Goal: Information Seeking & Learning: Learn about a topic

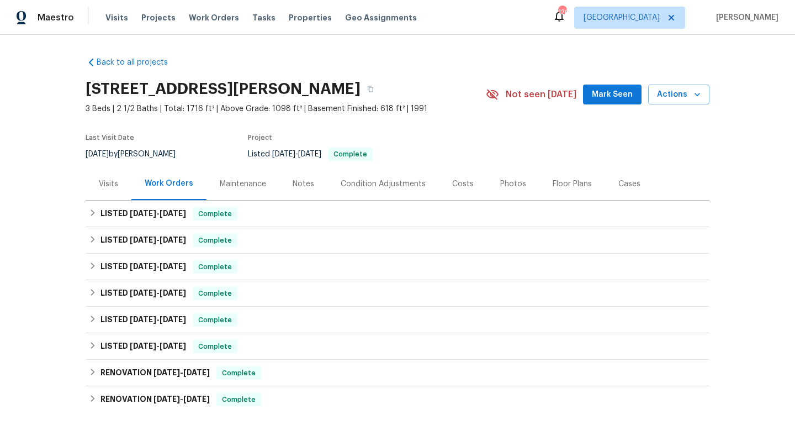
click at [442, 182] on div "Costs" at bounding box center [463, 183] width 48 height 33
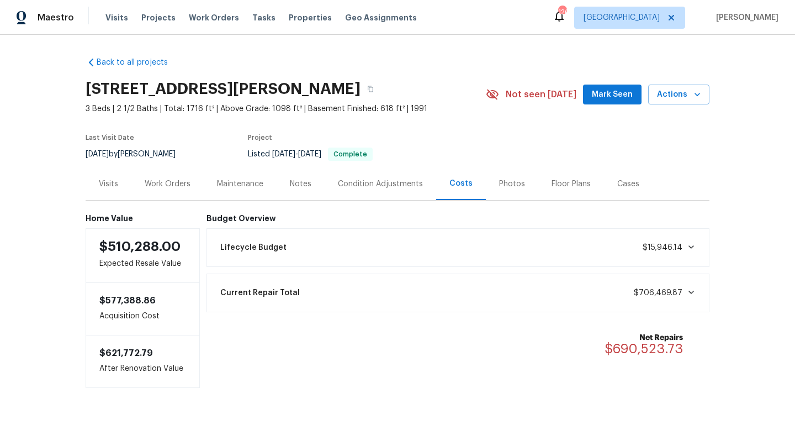
click at [498, 293] on div "Current Repair Total $706,469.87" at bounding box center [458, 293] width 489 height 24
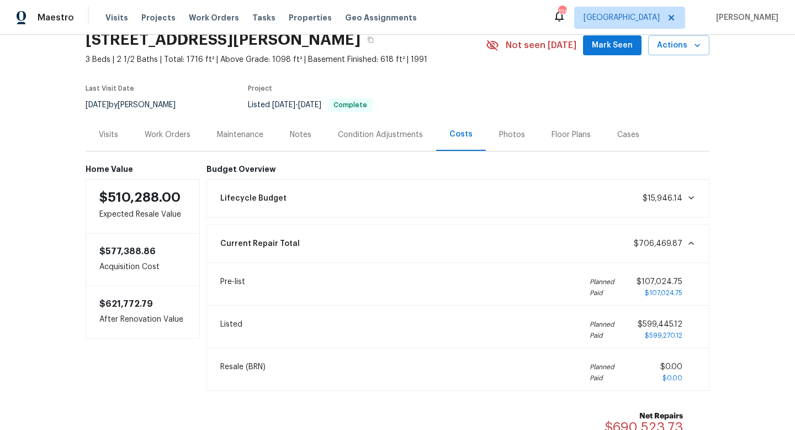
scroll to position [71, 0]
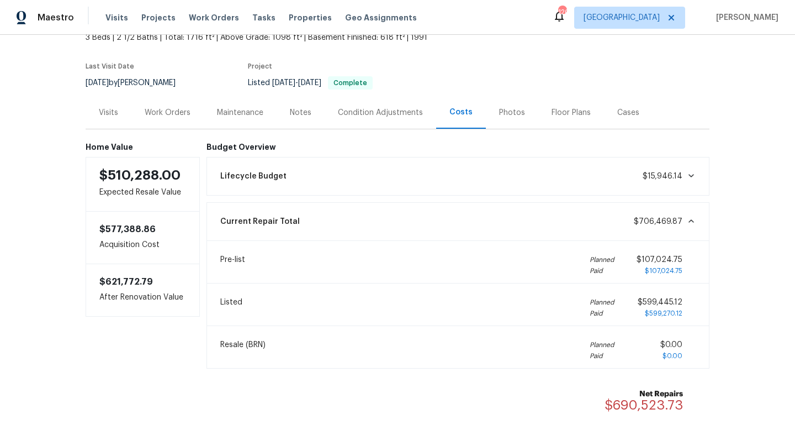
click at [623, 112] on div "Cases" at bounding box center [628, 112] width 22 height 11
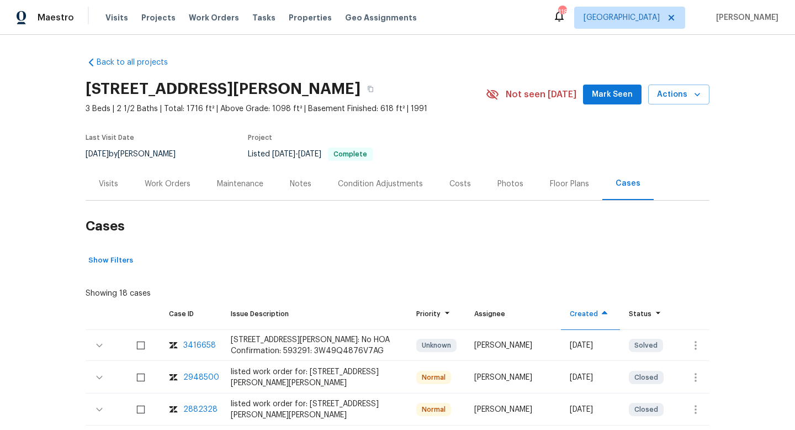
click at [178, 180] on div "Work Orders" at bounding box center [168, 183] width 46 height 11
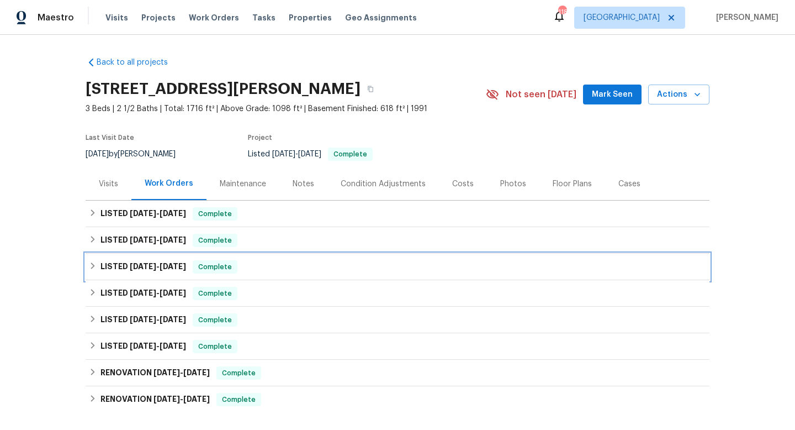
click at [327, 268] on div "LISTED 1/4/24 - 4/2/25 Complete" at bounding box center [397, 266] width 617 height 13
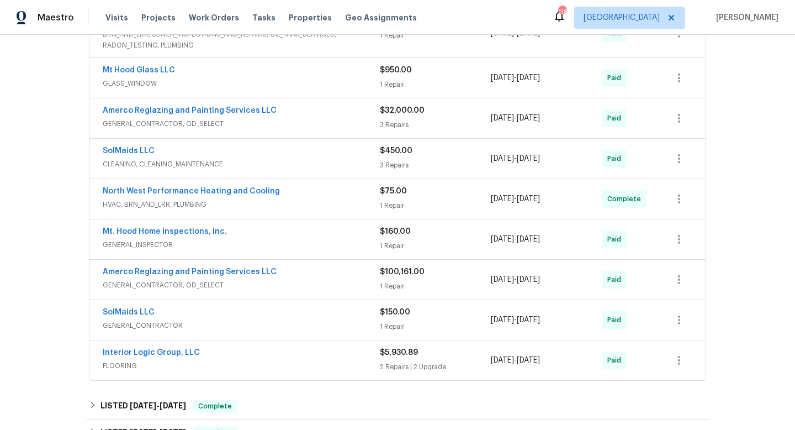
scroll to position [417, 0]
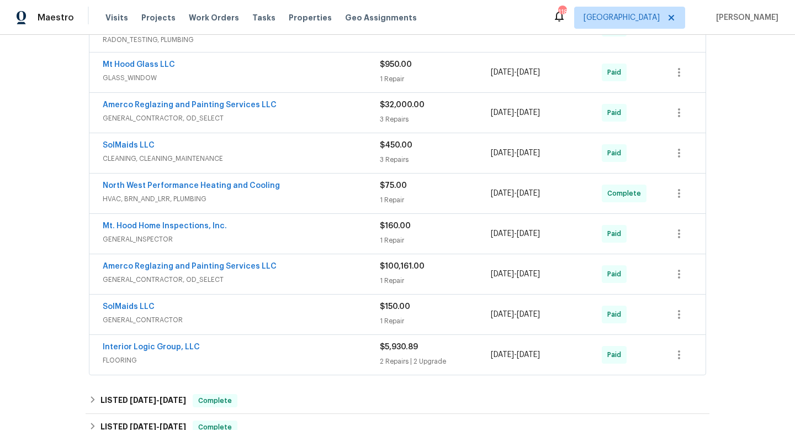
click at [327, 268] on div "Amerco Reglazing and Painting Services LLC" at bounding box center [241, 267] width 277 height 13
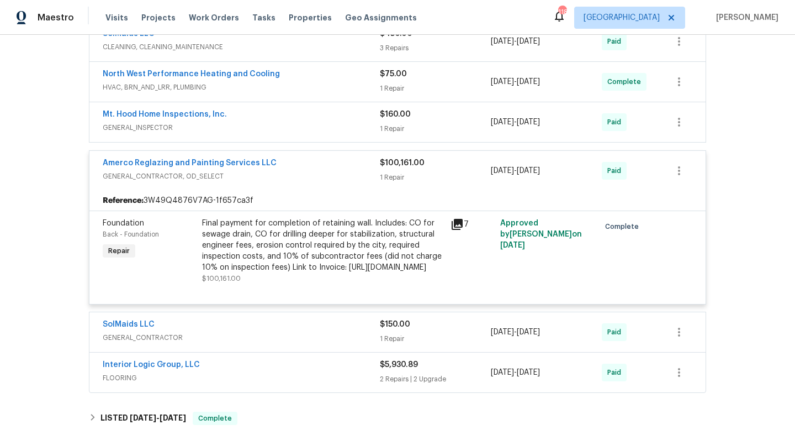
scroll to position [532, 0]
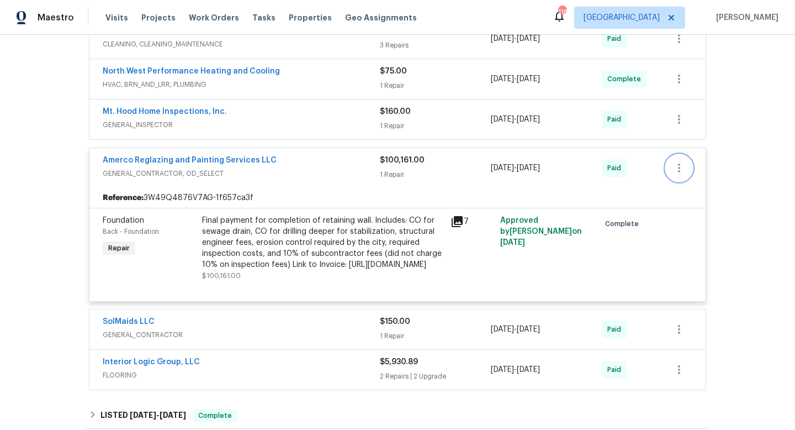
click at [675, 173] on icon "button" at bounding box center [679, 167] width 13 height 13
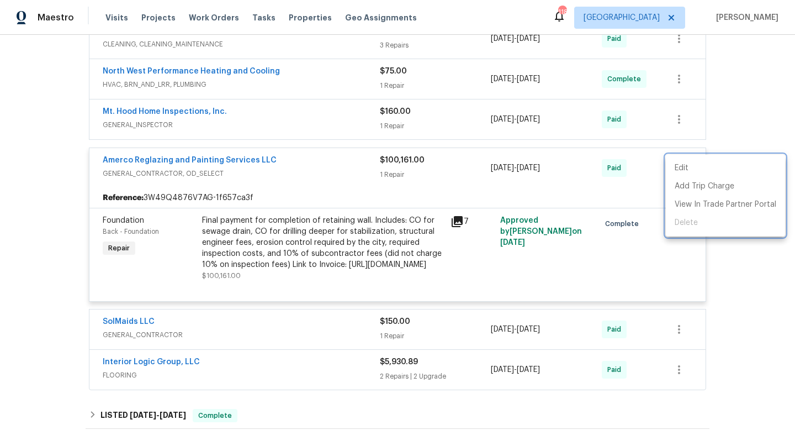
click at [732, 268] on div at bounding box center [397, 215] width 795 height 430
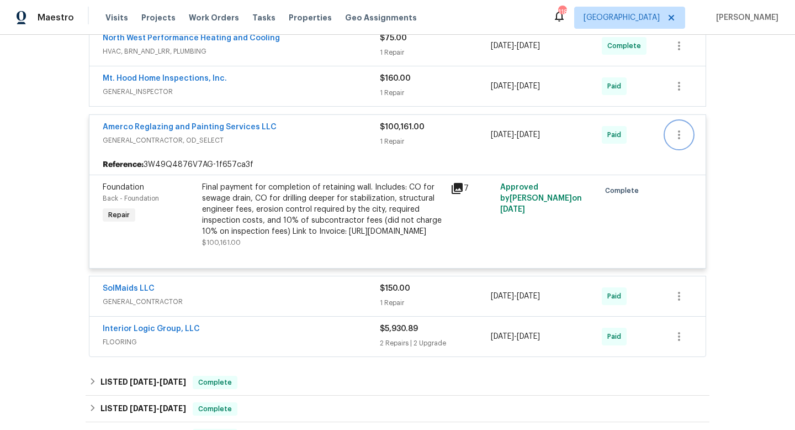
scroll to position [562, 0]
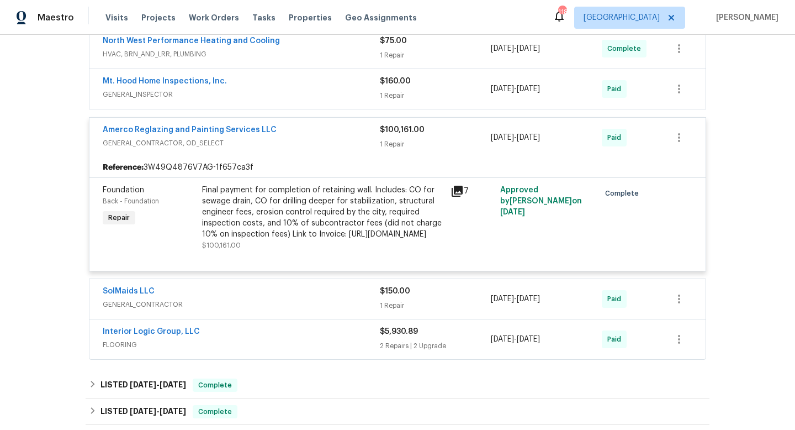
click at [457, 135] on div "$100,161.00" at bounding box center [435, 129] width 111 height 11
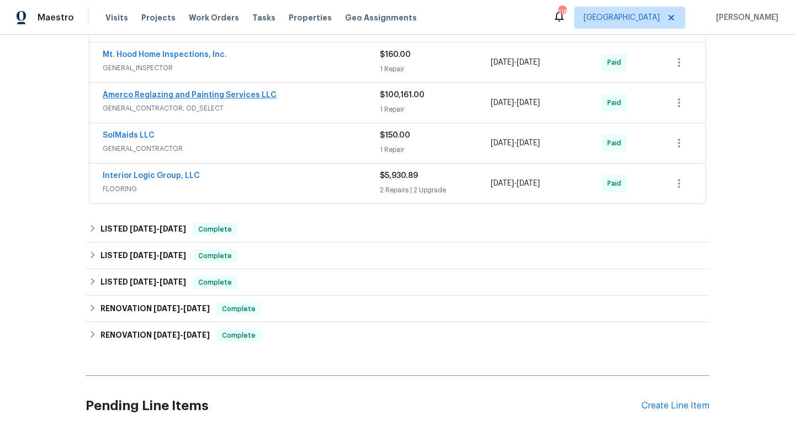
scroll to position [598, 0]
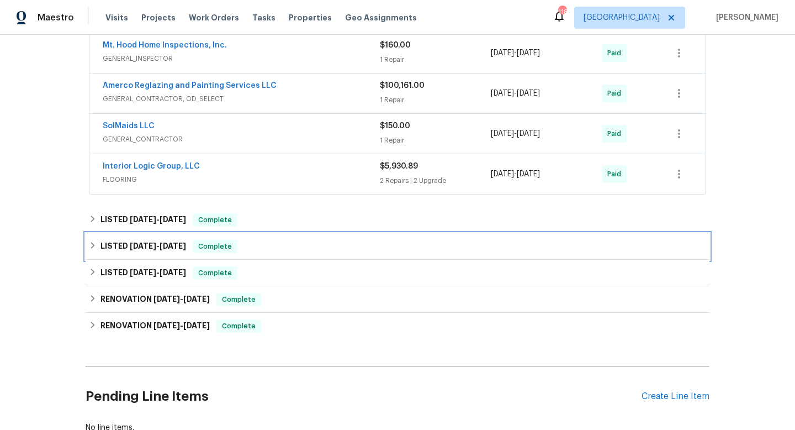
click at [178, 243] on span "[DATE]" at bounding box center [173, 246] width 27 height 8
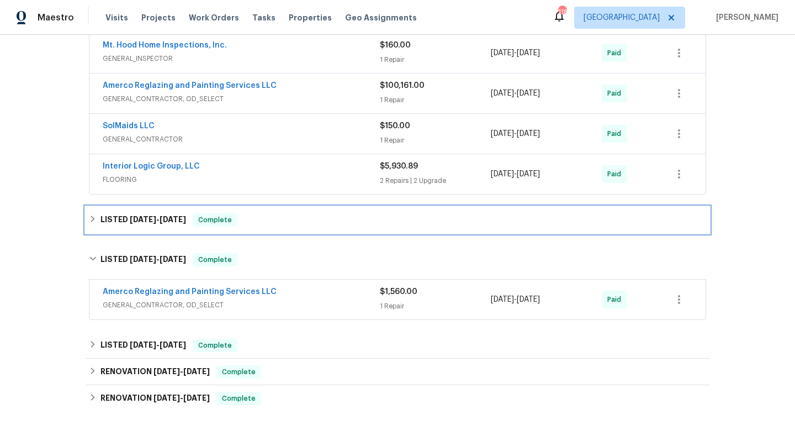
click at [186, 223] on h6 "LISTED 10/12/23 - 12/18/23" at bounding box center [144, 219] width 86 height 13
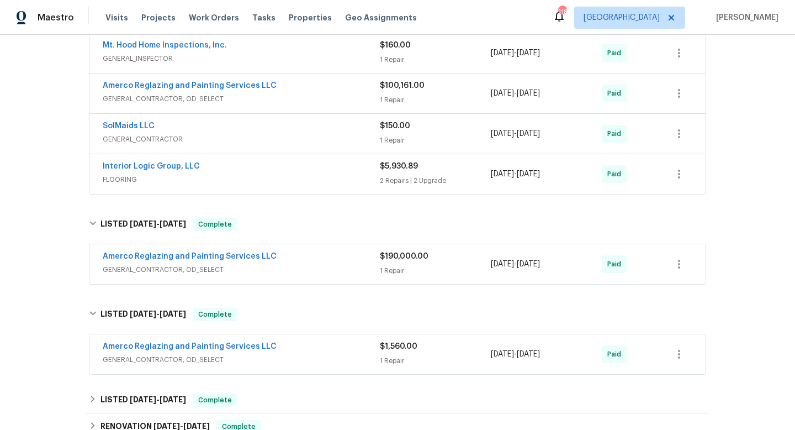
click at [334, 257] on div "Amerco Reglazing and Painting Services LLC" at bounding box center [241, 257] width 277 height 13
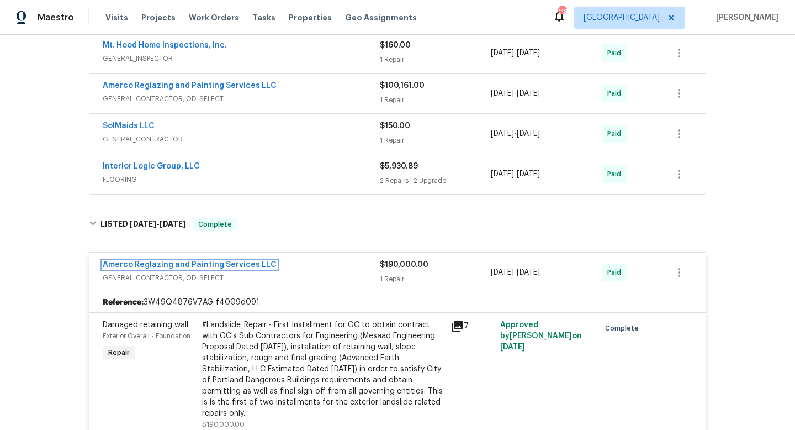
click at [246, 265] on link "Amerco Reglazing and Painting Services LLC" at bounding box center [190, 265] width 174 height 8
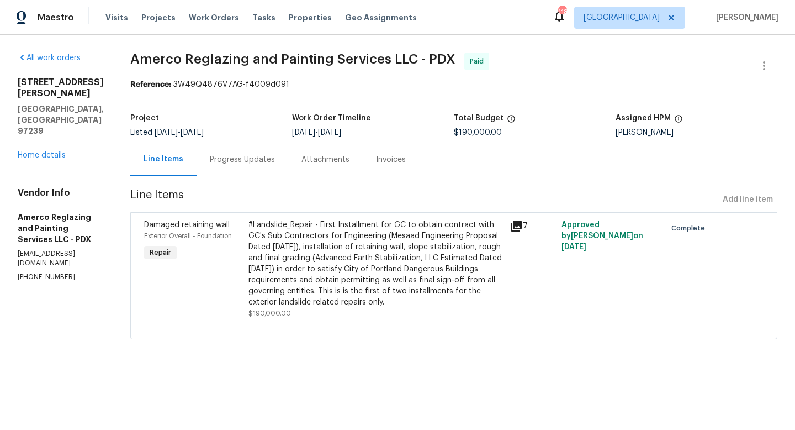
click at [405, 154] on div "Invoices" at bounding box center [391, 159] width 56 height 33
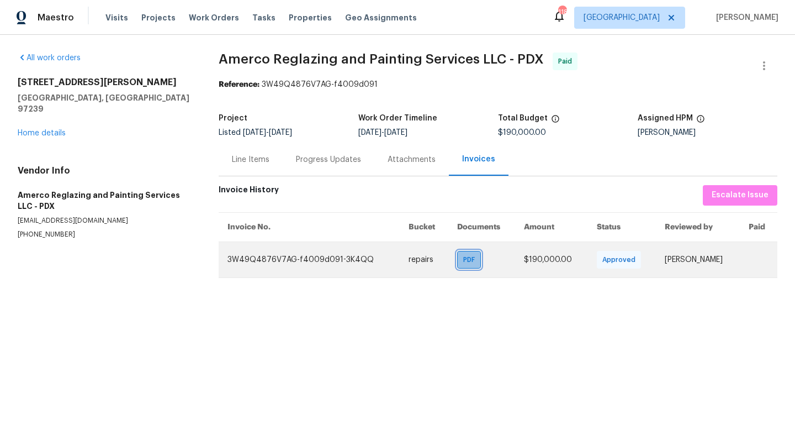
click at [472, 261] on span "PDF" at bounding box center [471, 259] width 16 height 11
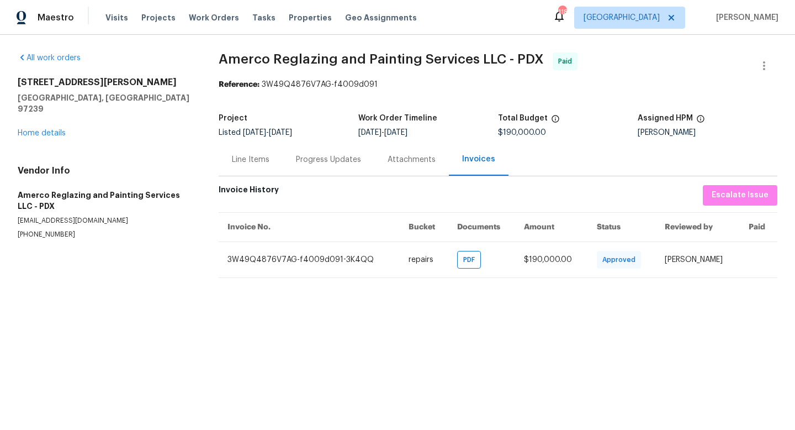
click at [347, 166] on div "Progress Updates" at bounding box center [329, 159] width 92 height 33
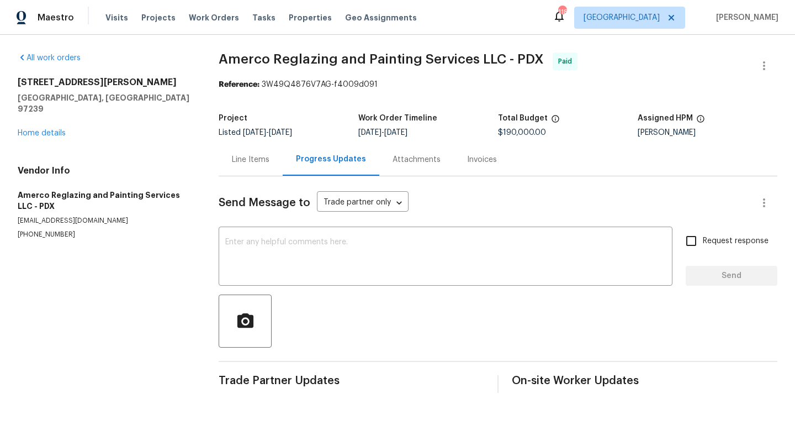
click at [412, 161] on div "Attachments" at bounding box center [417, 159] width 48 height 11
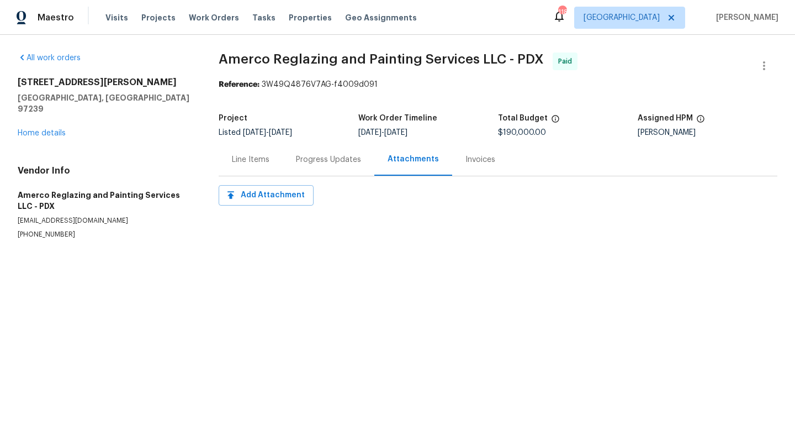
click at [242, 162] on div "Line Items" at bounding box center [251, 159] width 38 height 11
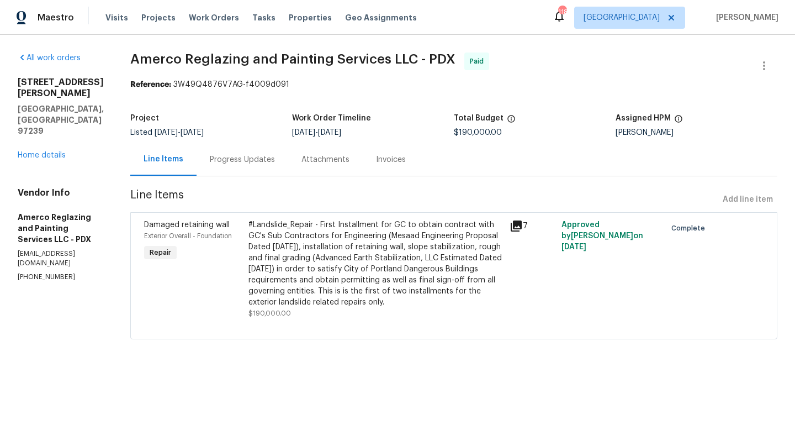
click at [392, 152] on div "Invoices" at bounding box center [391, 159] width 56 height 33
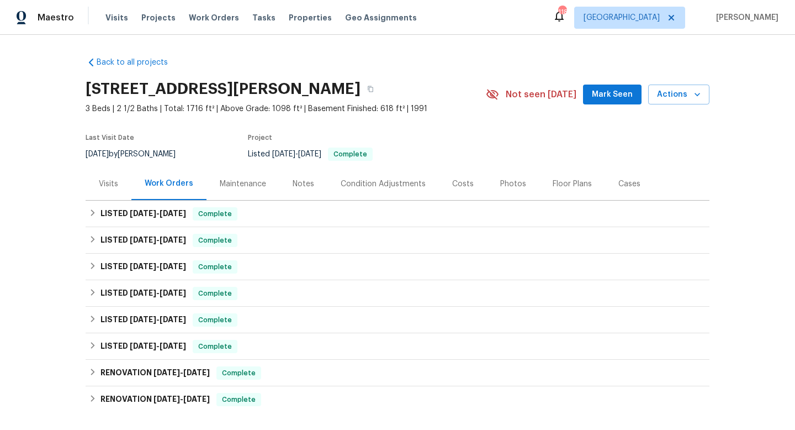
scroll to position [62, 0]
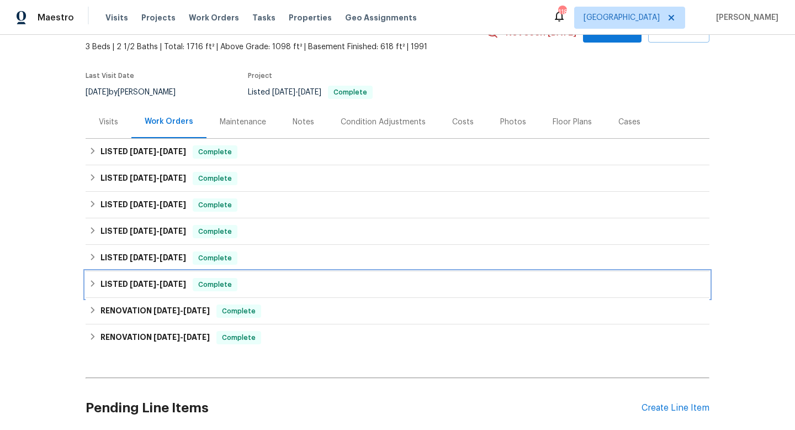
click at [98, 275] on div "LISTED [DATE] - [DATE] Complete" at bounding box center [398, 284] width 624 height 27
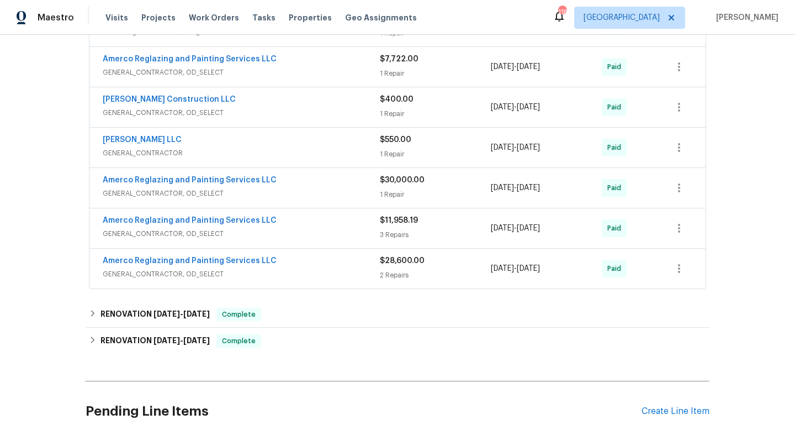
scroll to position [494, 0]
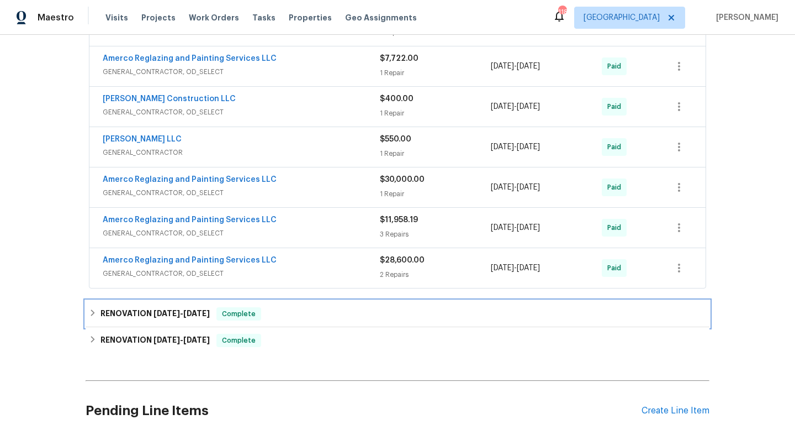
click at [97, 310] on icon at bounding box center [93, 313] width 8 height 8
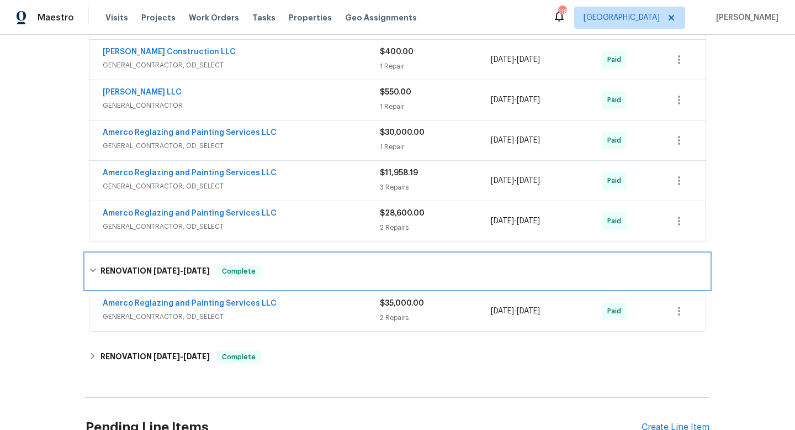
scroll to position [544, 0]
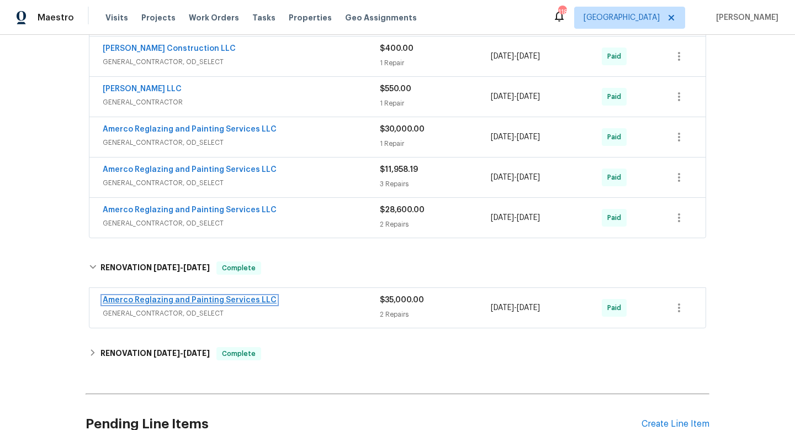
click at [260, 296] on link "Amerco Reglazing and Painting Services LLC" at bounding box center [190, 300] width 174 height 8
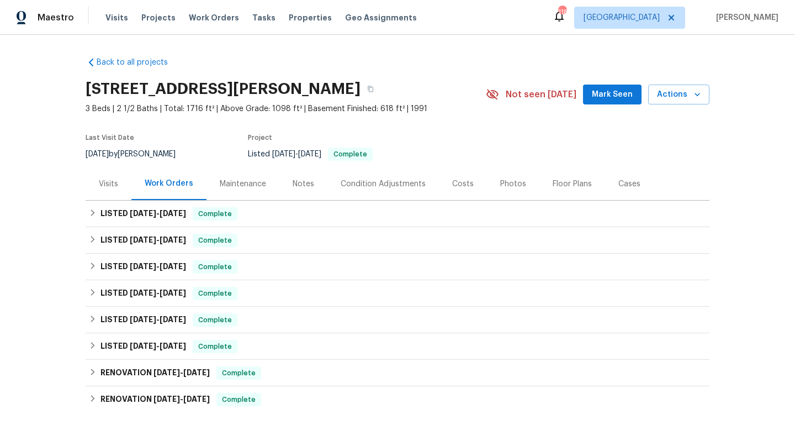
scroll to position [152, 0]
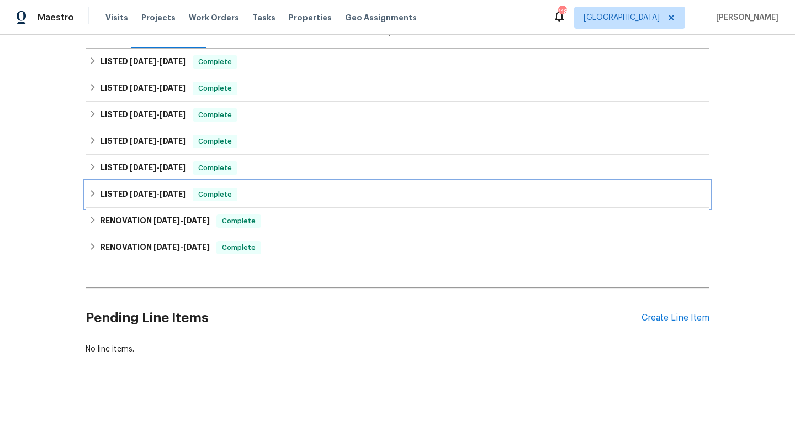
click at [338, 197] on div "LISTED [DATE] - [DATE] Complete" at bounding box center [397, 194] width 617 height 13
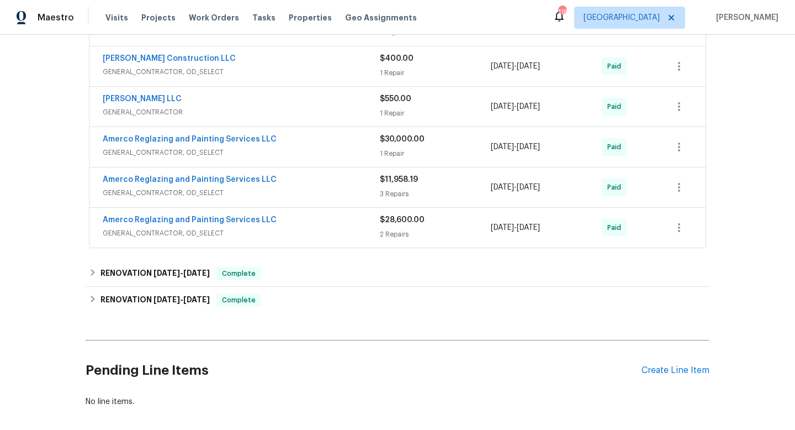
scroll to position [587, 0]
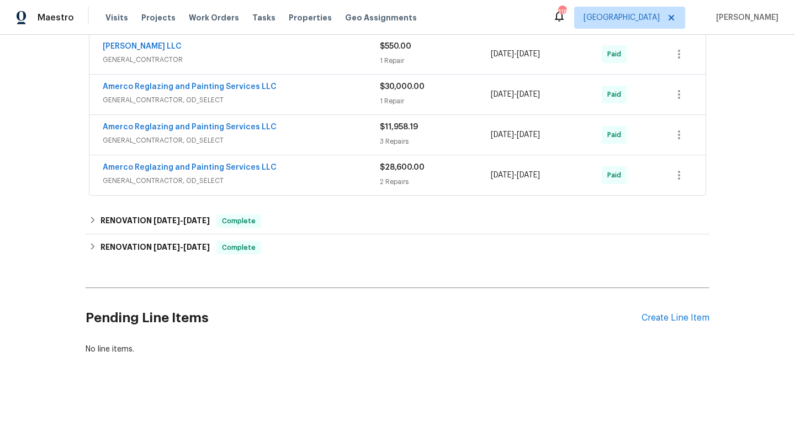
click at [334, 230] on div "RENOVATION [DATE] - [DATE] Complete" at bounding box center [398, 221] width 624 height 27
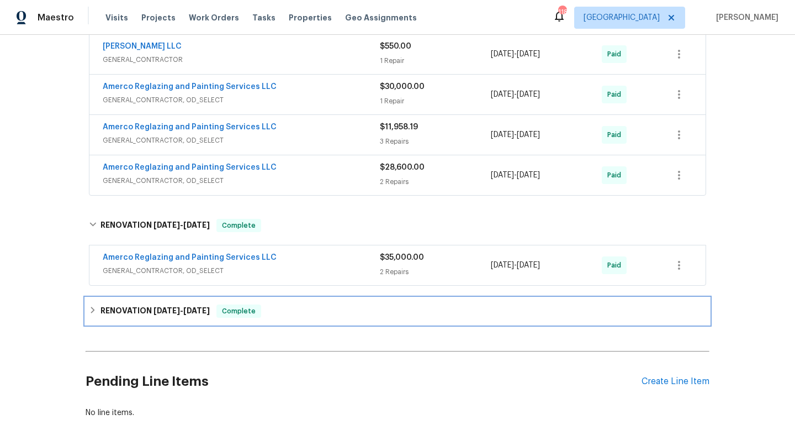
click at [310, 302] on div "RENOVATION 8/9/21 - 5/12/22 Complete" at bounding box center [398, 311] width 624 height 27
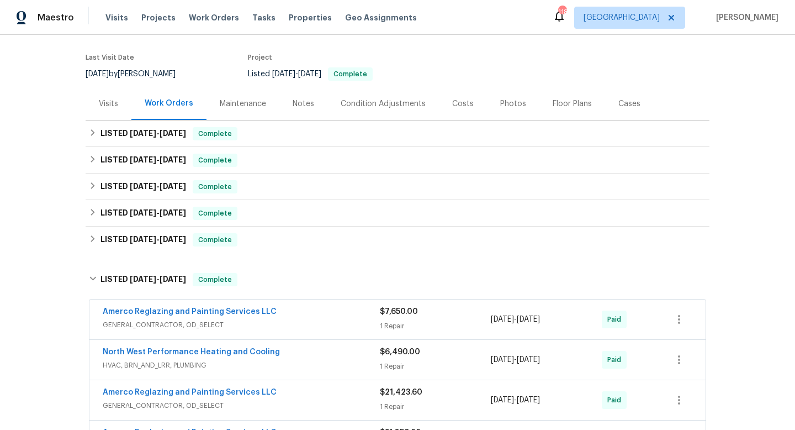
scroll to position [55, 0]
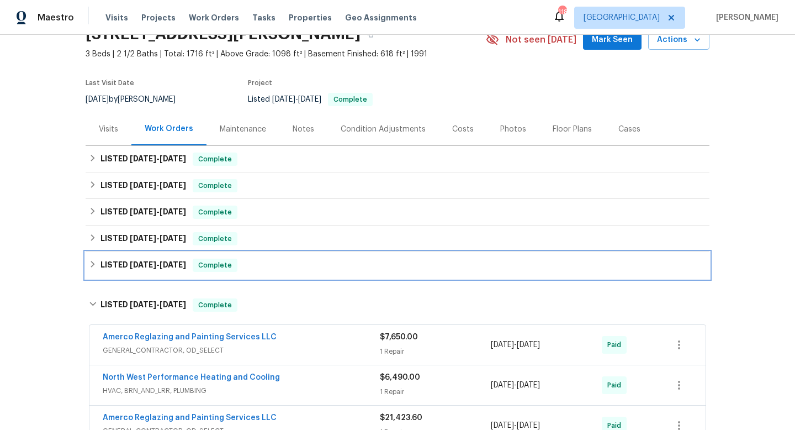
click at [313, 271] on div "LISTED 9/27/23 - 9/29/23 Complete" at bounding box center [397, 264] width 617 height 13
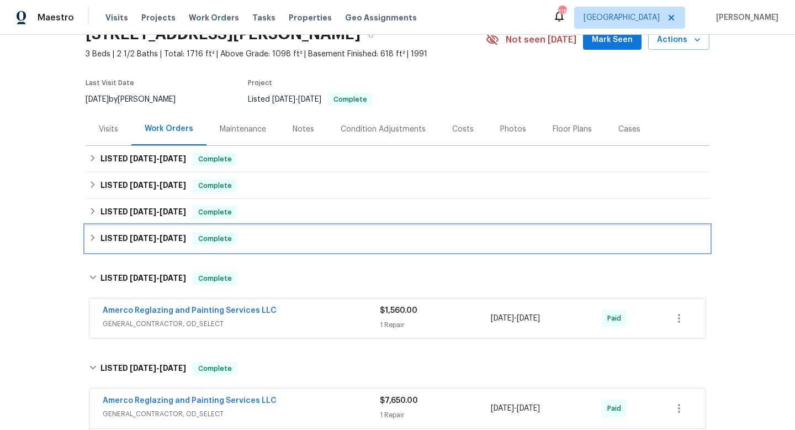
click at [322, 232] on div "LISTED 10/12/23 - 12/18/23 Complete" at bounding box center [397, 238] width 617 height 13
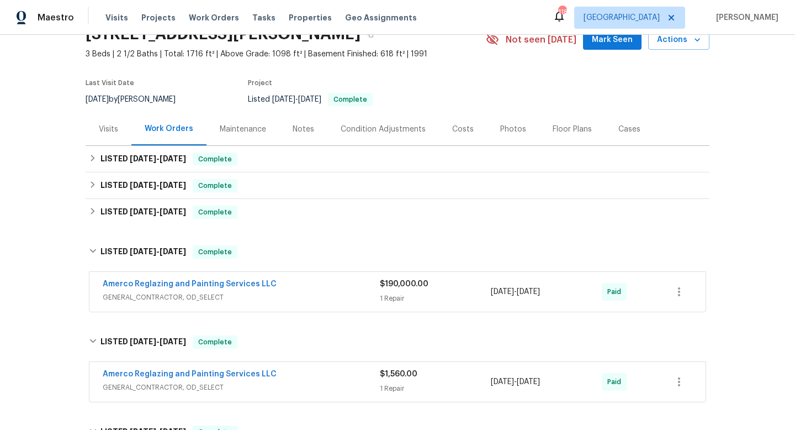
click at [514, 294] on span "10/12/2023" at bounding box center [502, 292] width 23 height 8
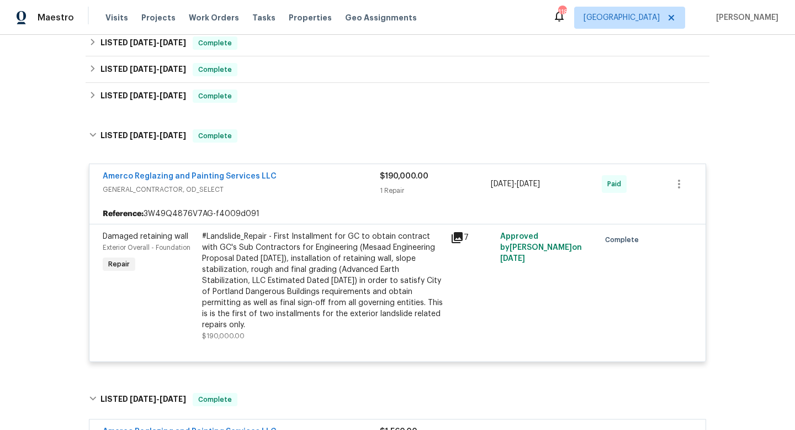
scroll to position [172, 0]
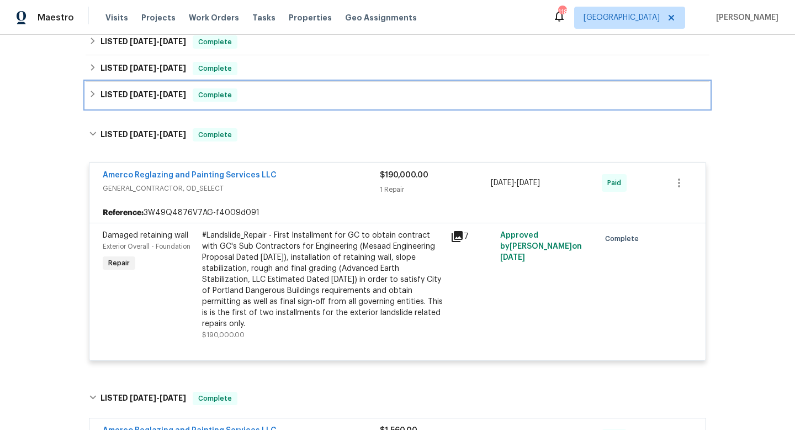
click at [94, 99] on div "LISTED 1/4/24 - 4/2/25 Complete" at bounding box center [397, 94] width 617 height 13
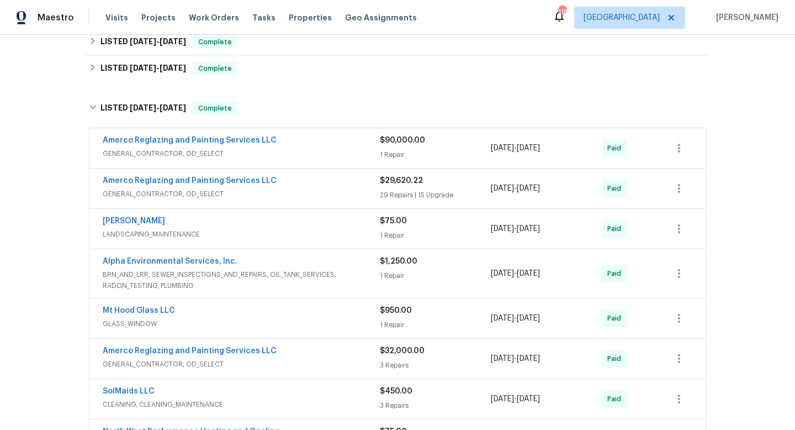
click at [209, 151] on span "GENERAL_CONTRACTOR, OD_SELECT" at bounding box center [241, 153] width 277 height 11
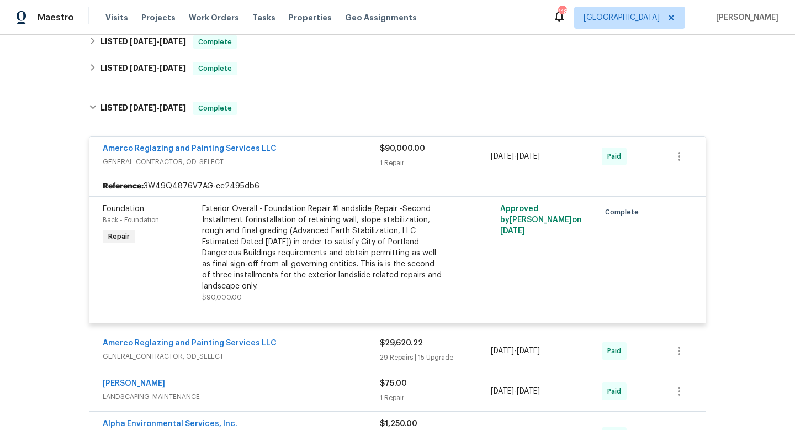
click at [304, 356] on span "GENERAL_CONTRACTOR, OD_SELECT" at bounding box center [241, 356] width 277 height 11
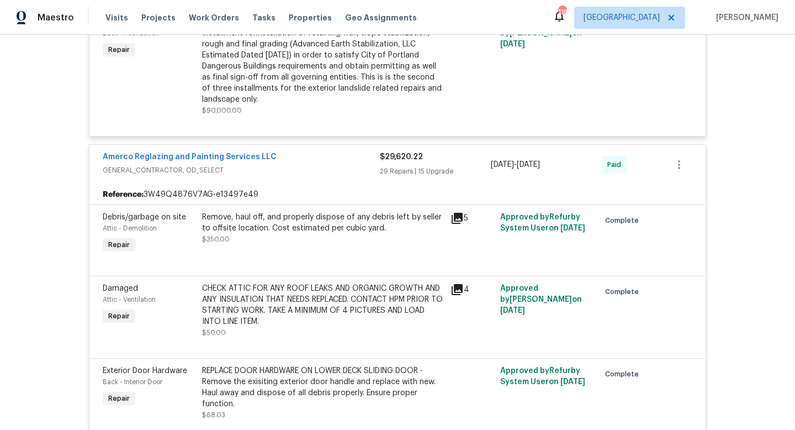
scroll to position [330, 0]
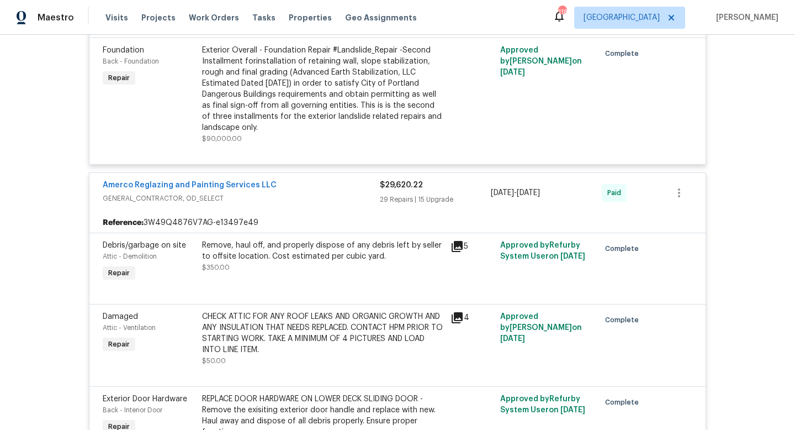
click at [314, 187] on div "Amerco Reglazing and Painting Services LLC" at bounding box center [241, 185] width 277 height 13
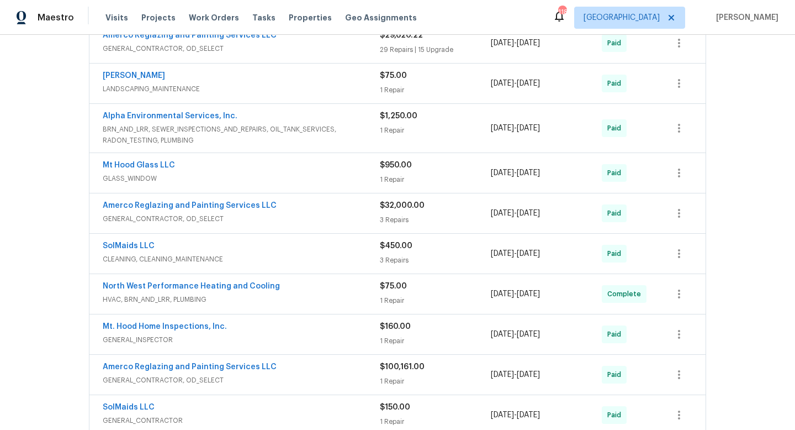
scroll to position [480, 0]
click at [318, 368] on div "Amerco Reglazing and Painting Services LLC" at bounding box center [241, 366] width 277 height 13
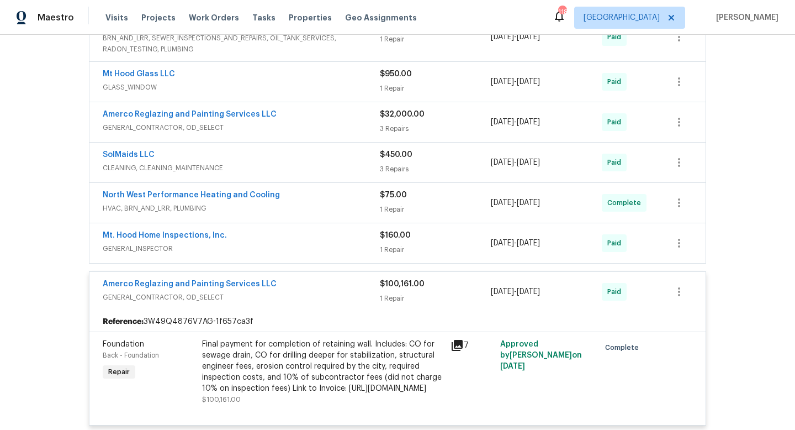
scroll to position [557, 0]
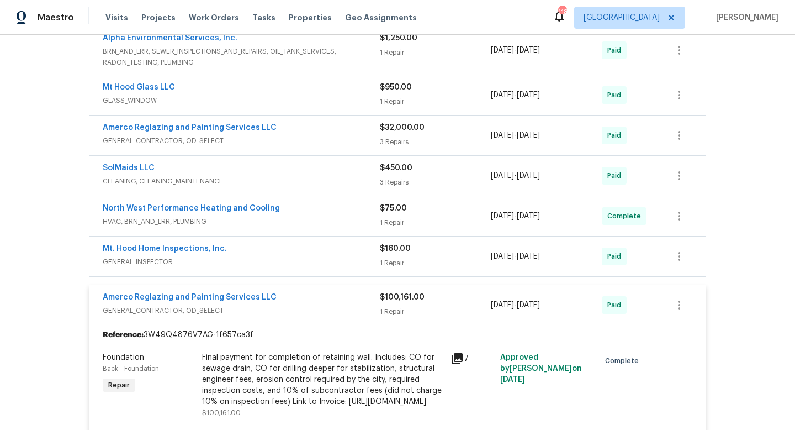
click at [316, 129] on div "Amerco Reglazing and Painting Services LLC" at bounding box center [241, 128] width 277 height 13
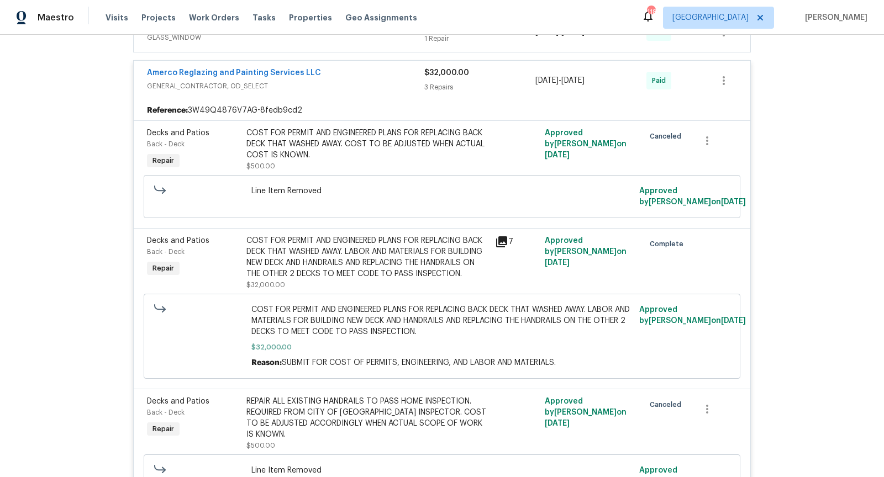
scroll to position [616, 0]
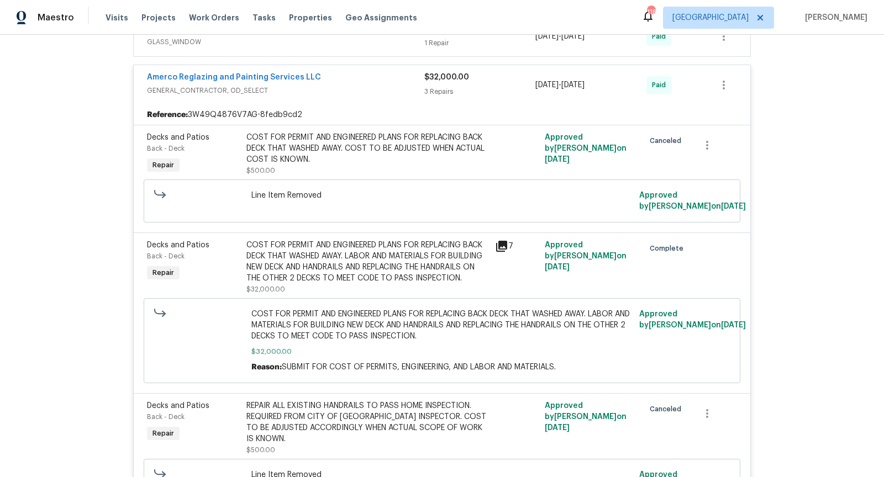
click at [331, 86] on span "GENERAL_CONTRACTOR, OD_SELECT" at bounding box center [285, 90] width 277 height 11
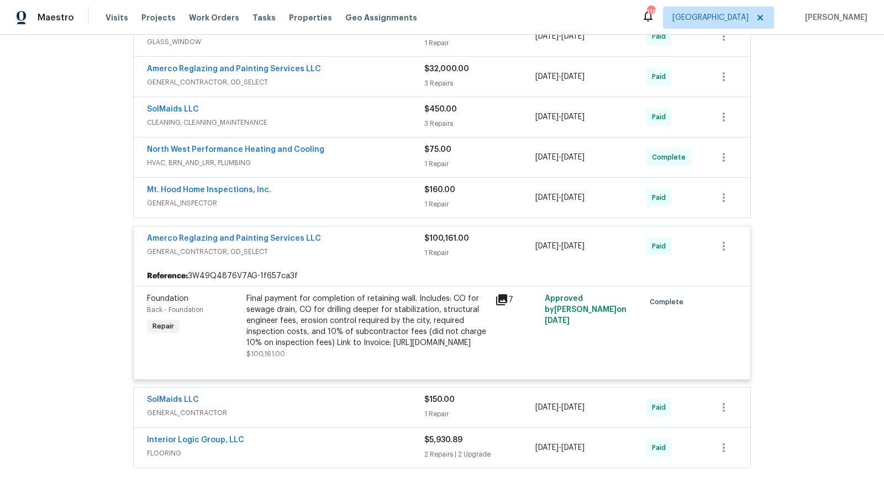
click at [325, 233] on div "Amerco Reglazing and Painting Services LLC" at bounding box center [285, 239] width 277 height 13
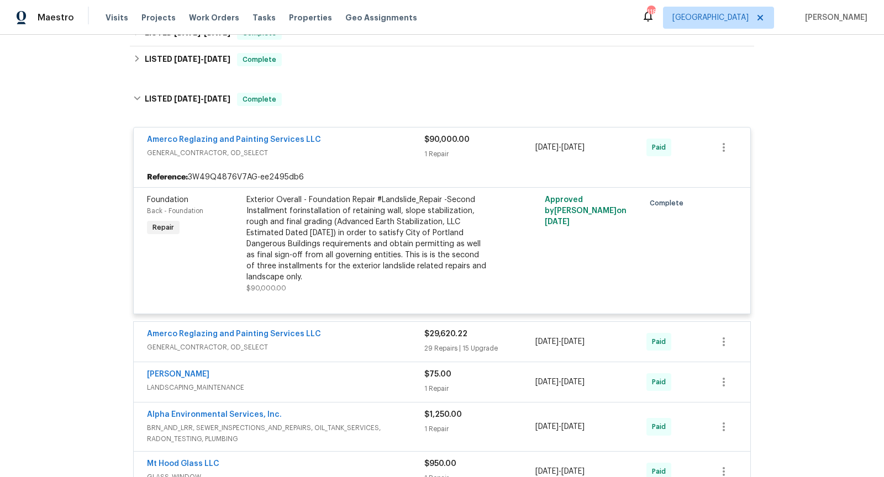
scroll to position [178, 0]
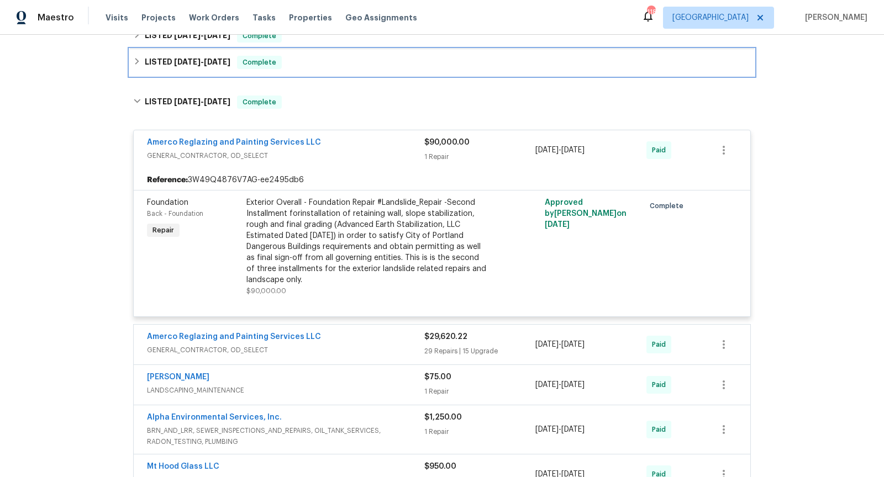
click at [147, 50] on div "LISTED 6/12/25 - 7/24/25 Complete" at bounding box center [442, 62] width 624 height 27
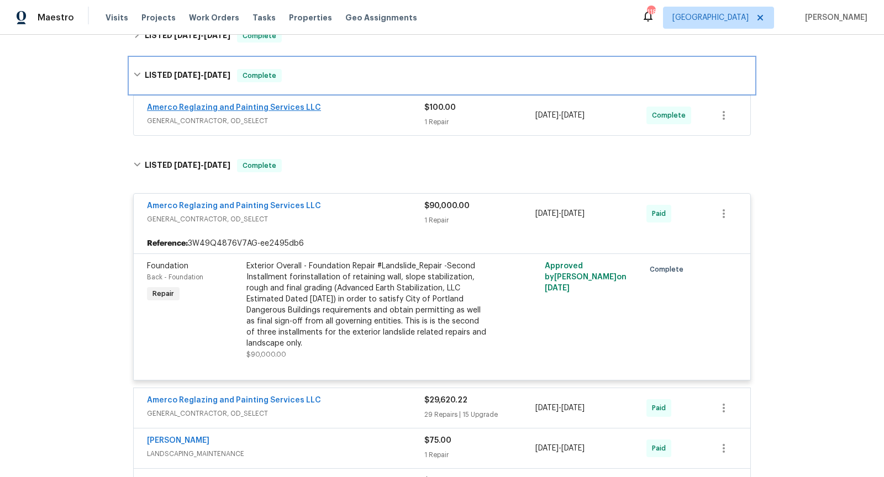
scroll to position [100, 0]
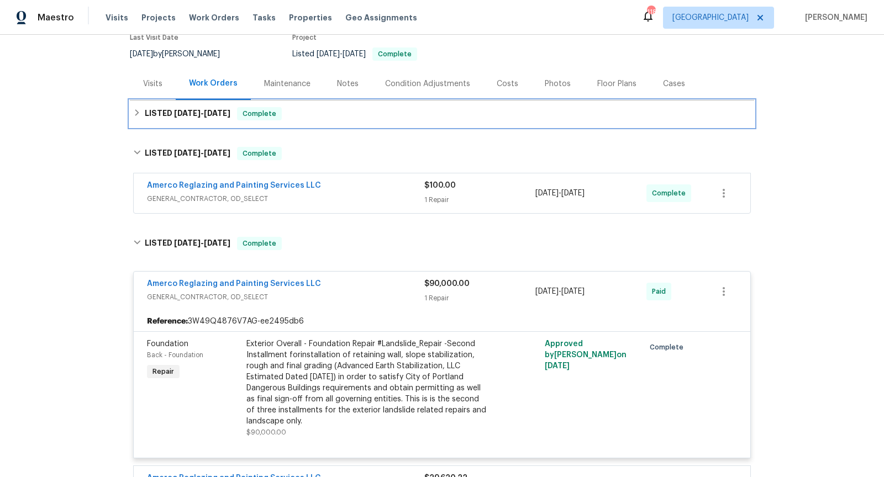
click at [152, 113] on h6 "LISTED 6/12/25 - 6/16/25" at bounding box center [188, 113] width 86 height 13
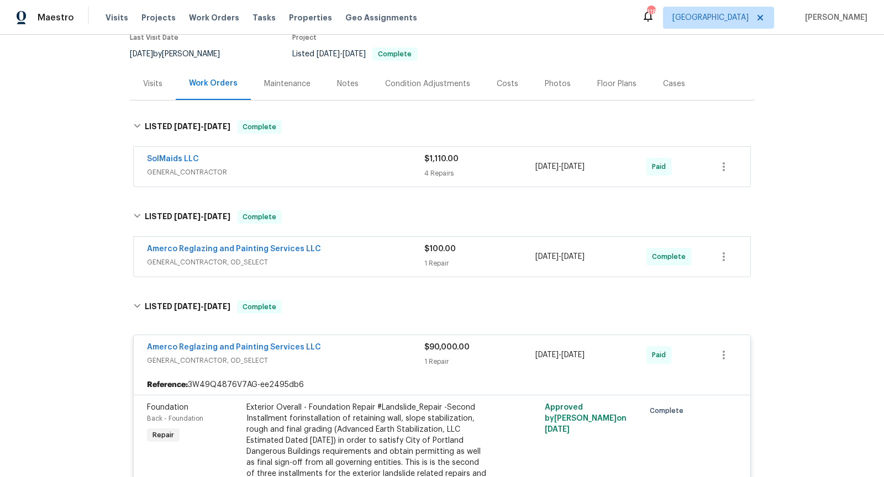
click at [195, 342] on span "Amerco Reglazing and Painting Services LLC" at bounding box center [234, 347] width 174 height 11
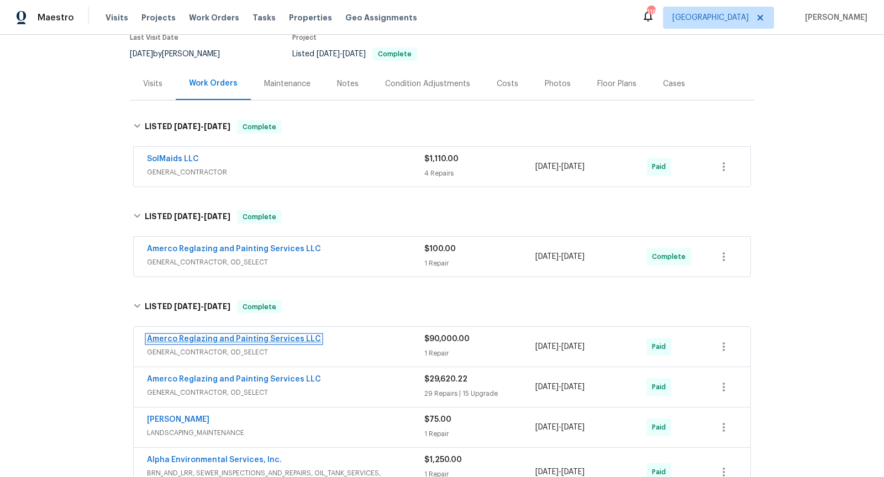
click at [204, 335] on link "Amerco Reglazing and Painting Services LLC" at bounding box center [234, 339] width 174 height 8
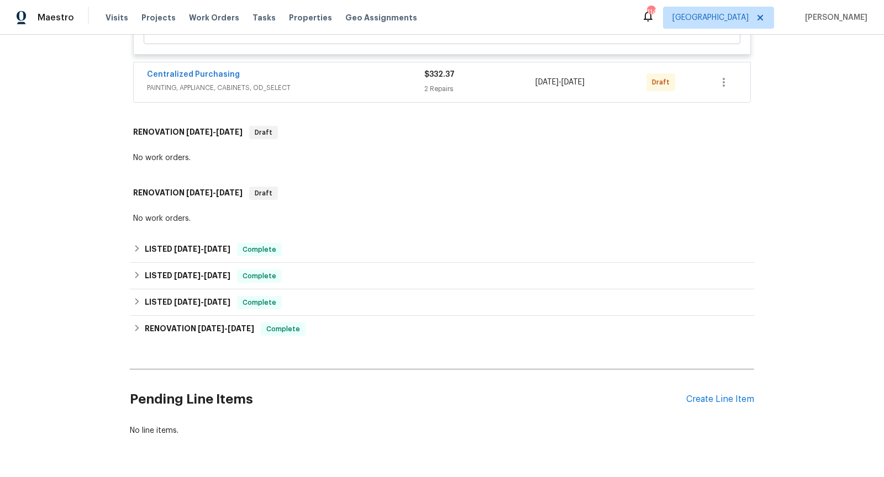
scroll to position [972, 0]
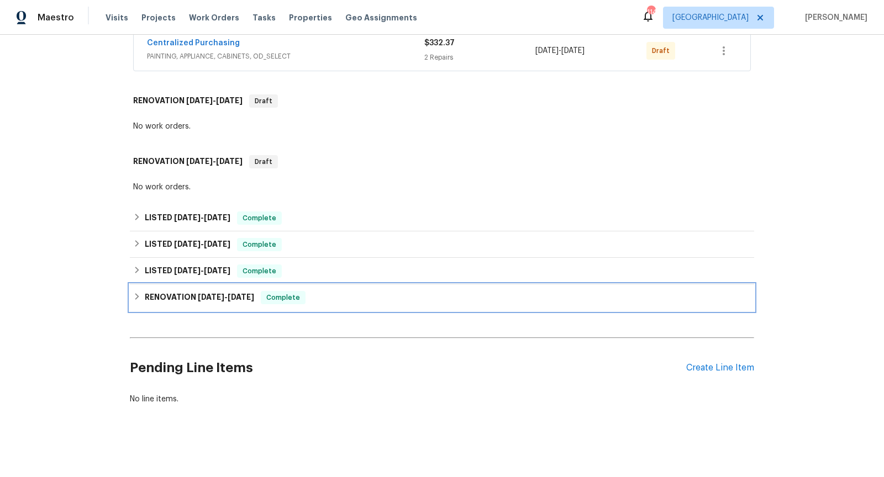
click at [386, 298] on div "RENOVATION 1/27/25 - 1/29/25 Complete" at bounding box center [441, 297] width 617 height 13
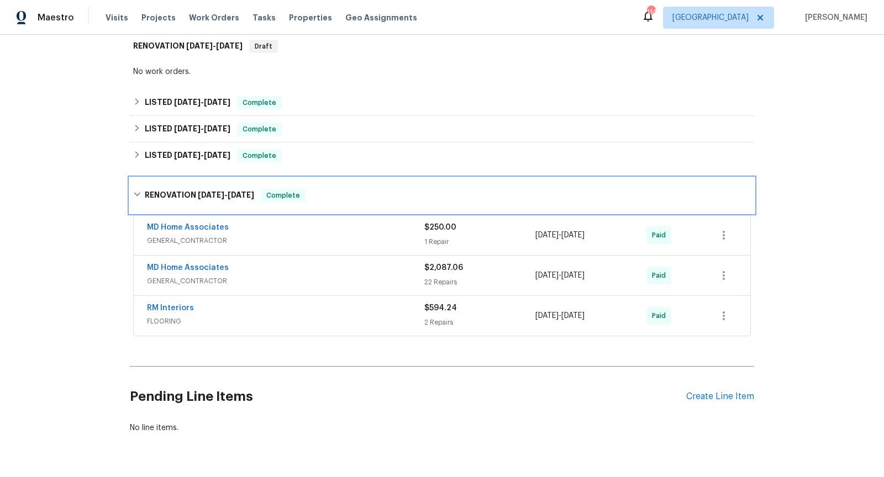
scroll to position [1091, 0]
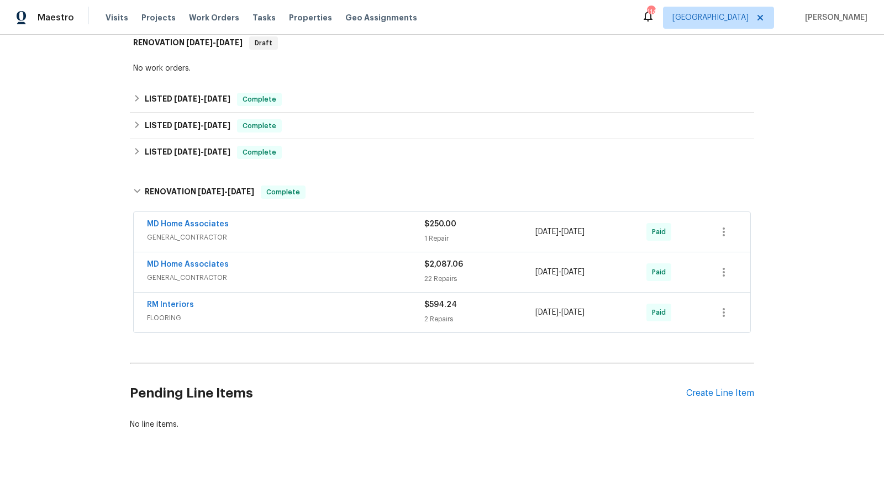
click at [367, 277] on span "GENERAL_CONTRACTOR" at bounding box center [285, 277] width 277 height 11
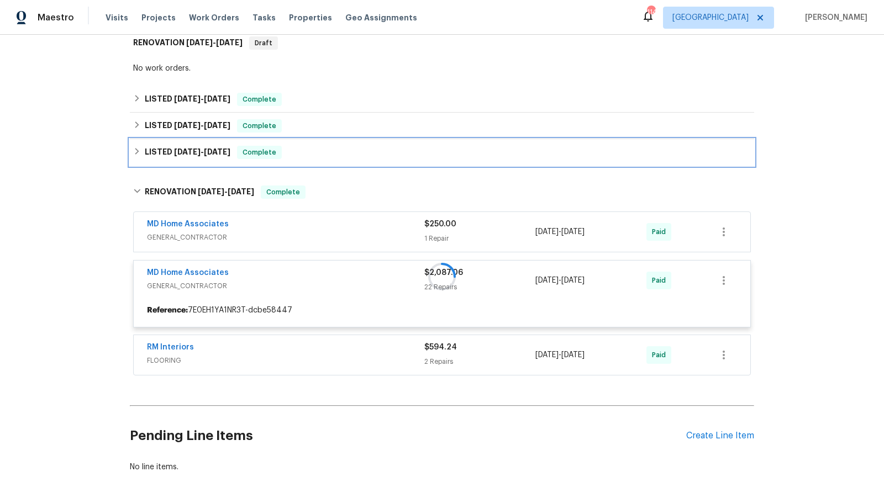
click at [353, 140] on div "LISTED 1/31/25 - 2/1/25 Complete" at bounding box center [442, 152] width 624 height 27
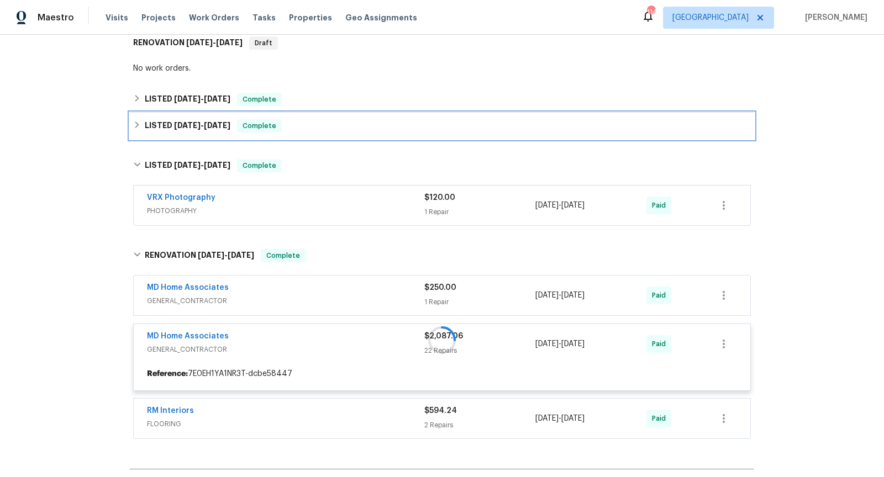
click at [364, 127] on div "LISTED 4/28/25 - 5/2/25 Complete" at bounding box center [441, 125] width 617 height 13
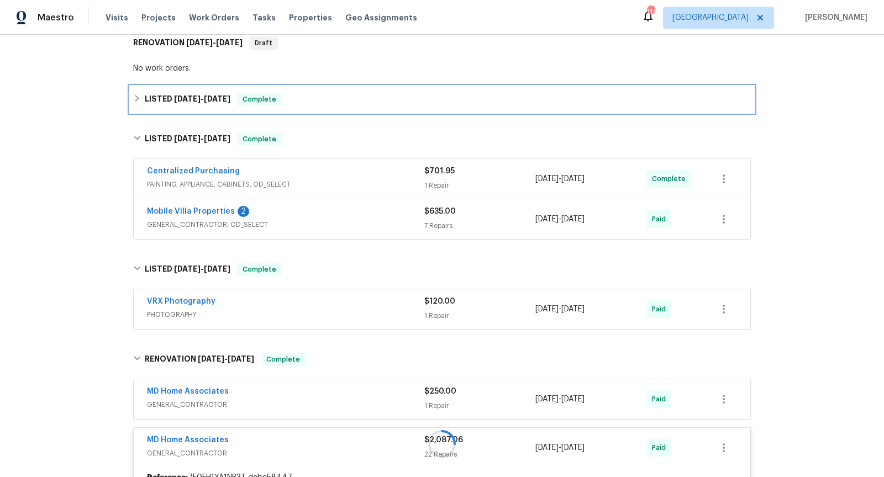
click at [379, 104] on div "LISTED 6/6/25 - 6/6/25 Complete" at bounding box center [441, 99] width 617 height 13
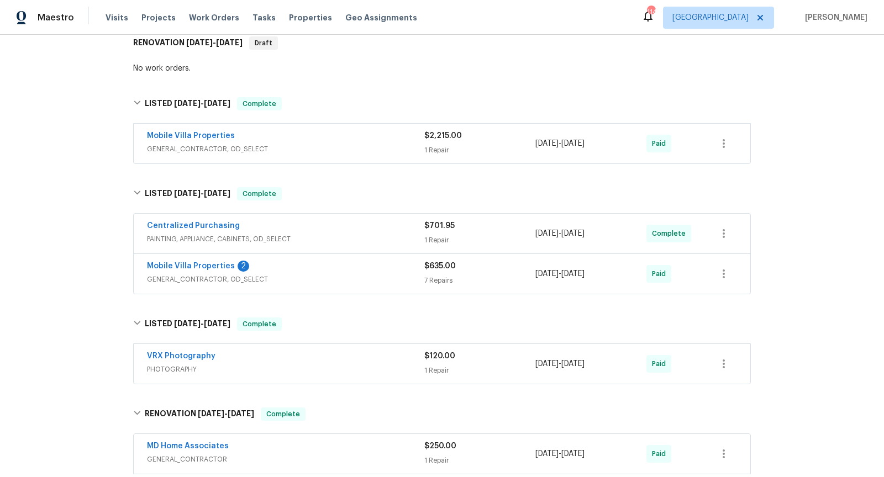
click at [374, 151] on span "GENERAL_CONTRACTOR, OD_SELECT" at bounding box center [285, 149] width 277 height 11
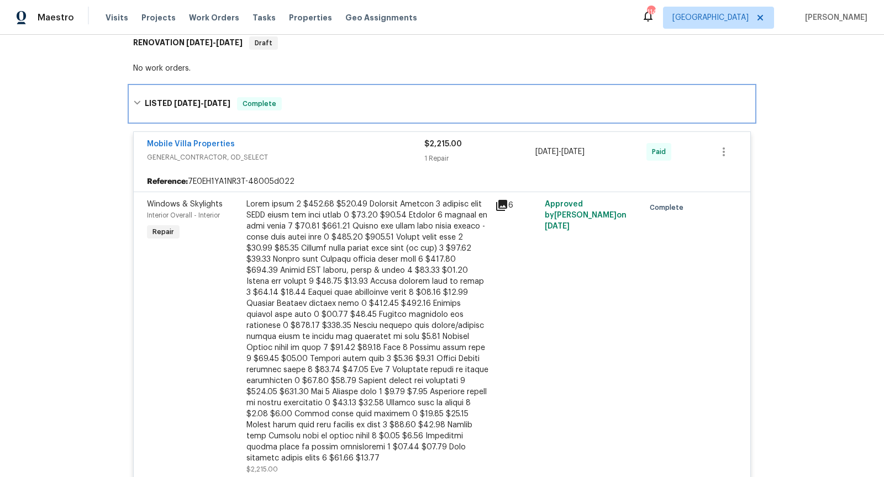
click at [378, 110] on div "LISTED 6/6/25 - 6/6/25 Complete" at bounding box center [442, 103] width 624 height 35
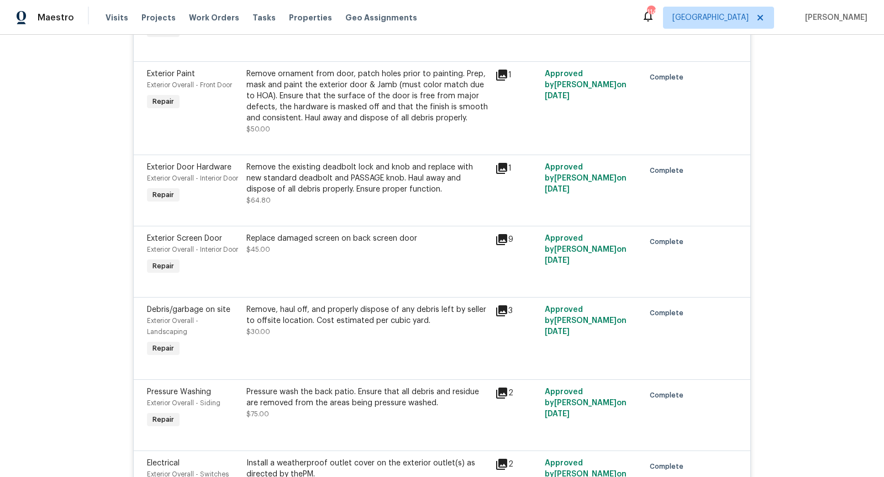
scroll to position [2076, 0]
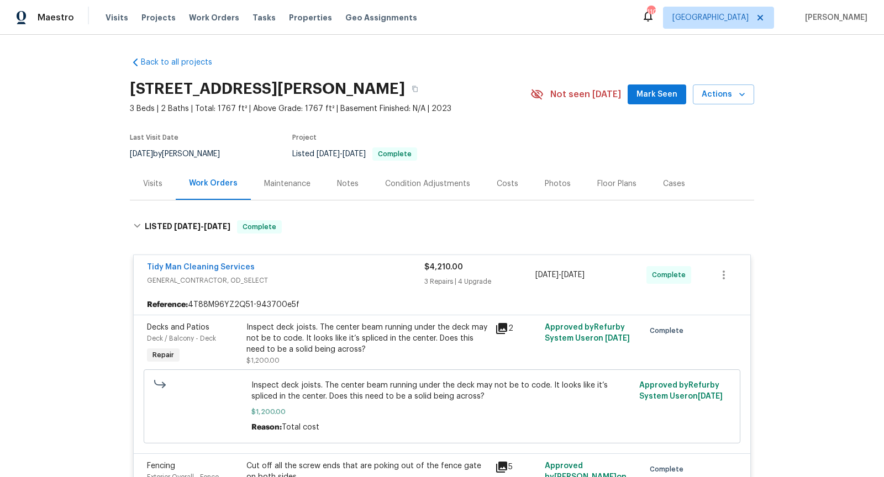
scroll to position [816, 0]
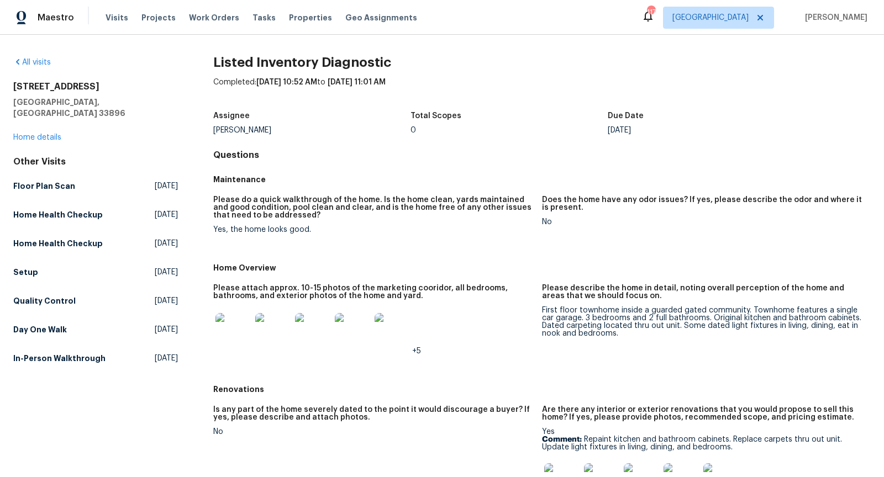
click at [67, 84] on h2 "[STREET_ADDRESS]" at bounding box center [95, 86] width 165 height 11
copy h2 "[STREET_ADDRESS]"
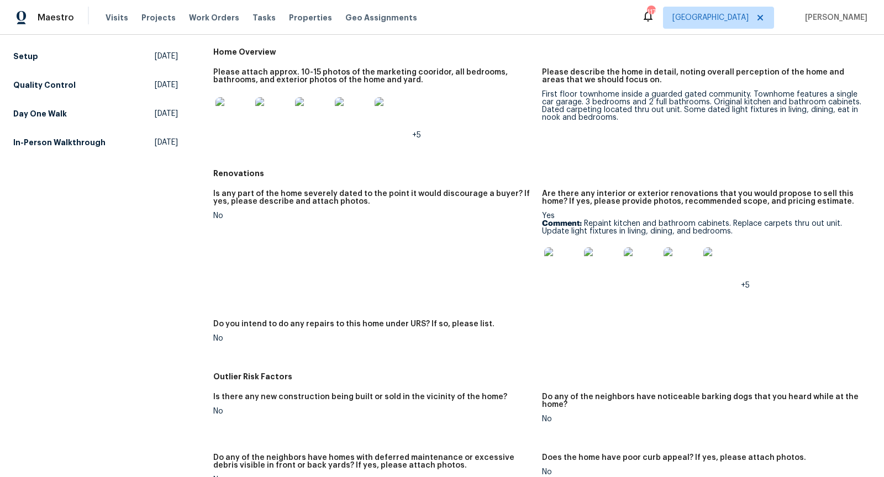
scroll to position [203, 0]
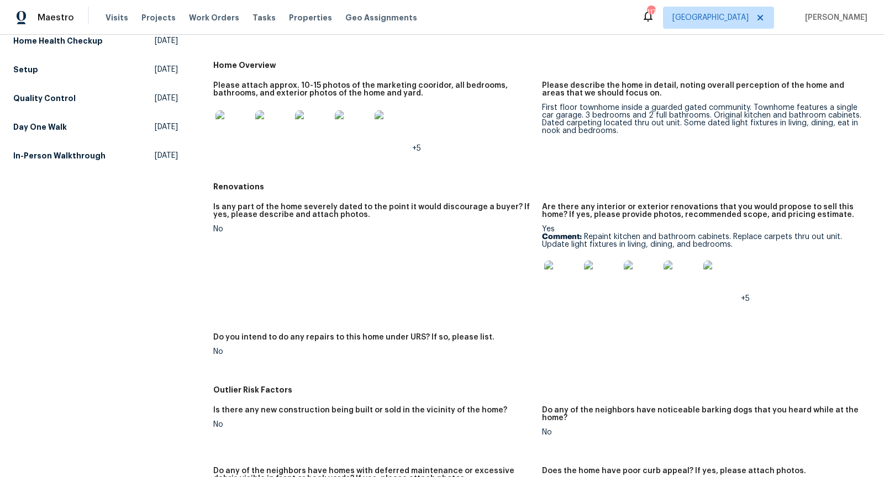
click at [560, 283] on img at bounding box center [561, 278] width 35 height 35
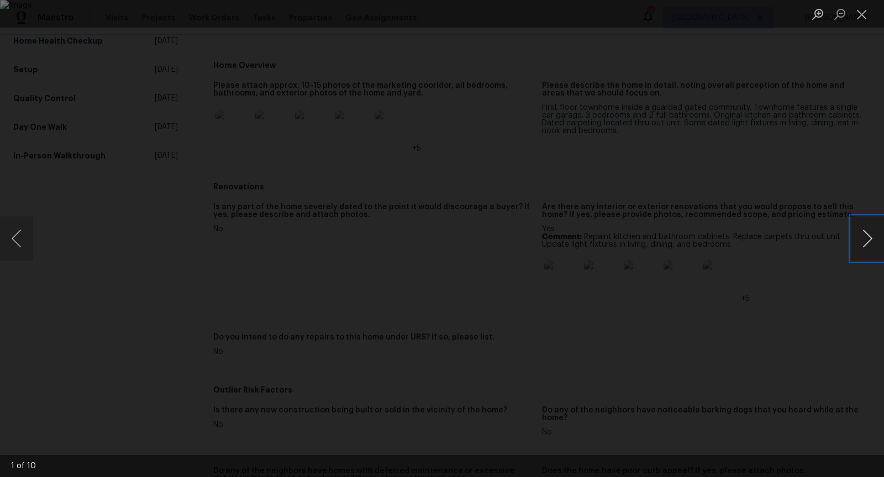
click at [861, 236] on button "Next image" at bounding box center [866, 238] width 33 height 44
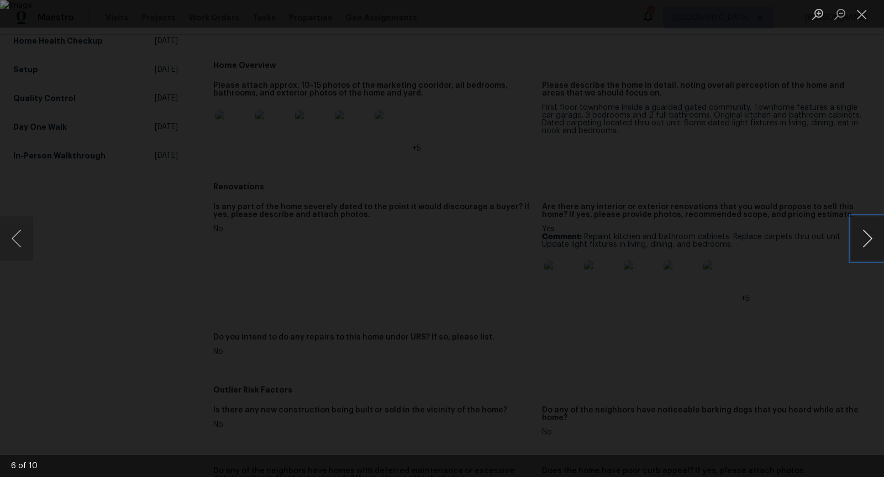
click at [861, 236] on button "Next image" at bounding box center [866, 238] width 33 height 44
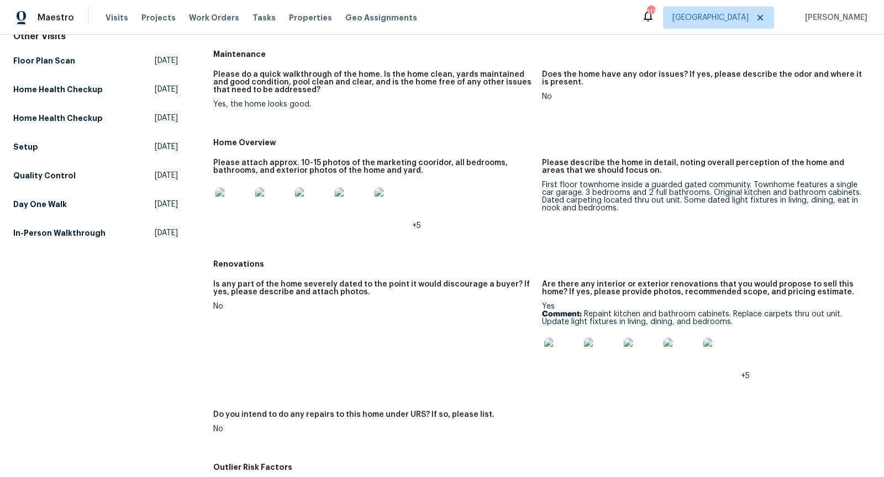
scroll to position [127, 0]
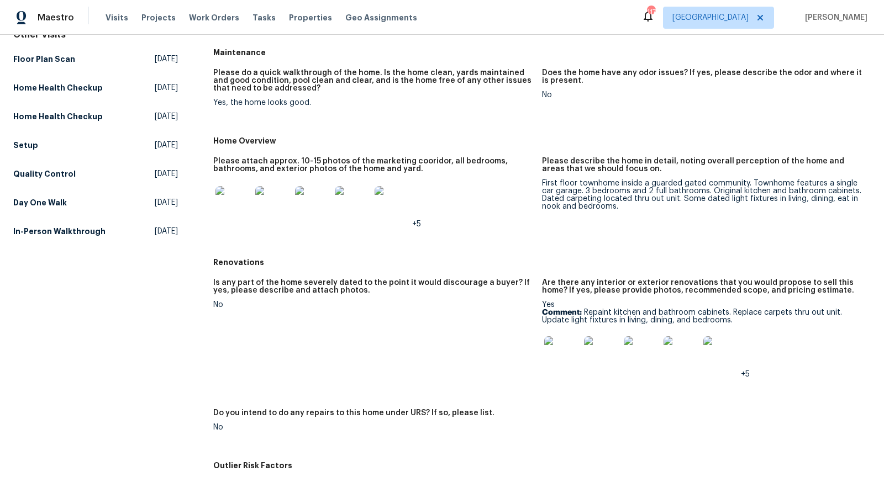
click at [223, 208] on img at bounding box center [232, 203] width 35 height 35
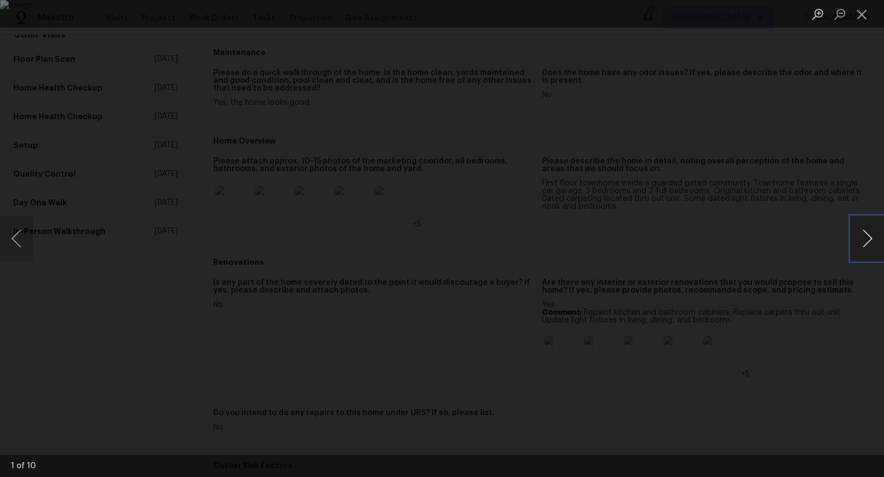
click at [856, 243] on button "Next image" at bounding box center [866, 238] width 33 height 44
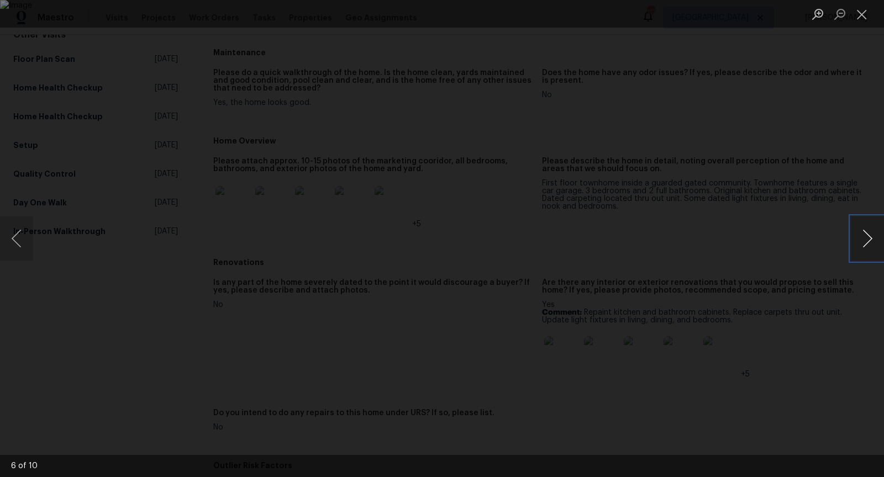
click at [856, 243] on button "Next image" at bounding box center [866, 238] width 33 height 44
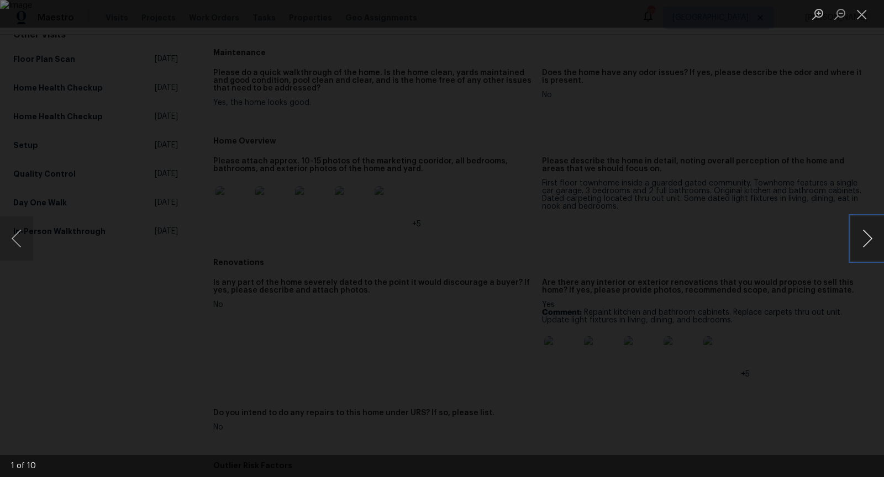
click at [856, 243] on button "Next image" at bounding box center [866, 238] width 33 height 44
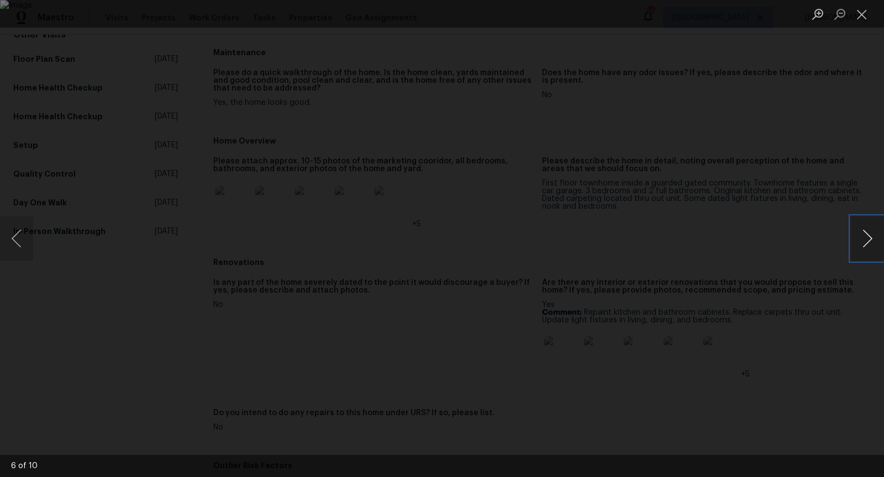
click at [856, 243] on button "Next image" at bounding box center [866, 238] width 33 height 44
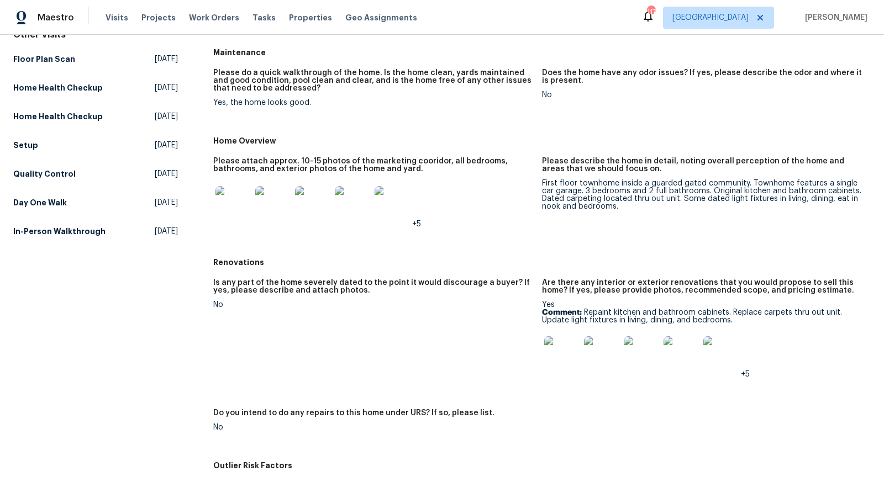
click at [556, 361] on img at bounding box center [561, 353] width 35 height 35
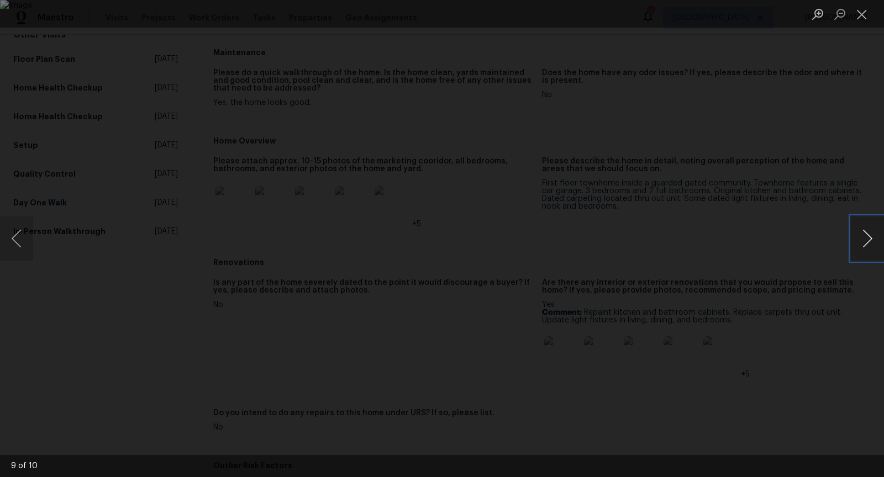
click at [870, 239] on button "Next image" at bounding box center [866, 238] width 33 height 44
click at [844, 177] on div "Lightbox" at bounding box center [442, 238] width 884 height 477
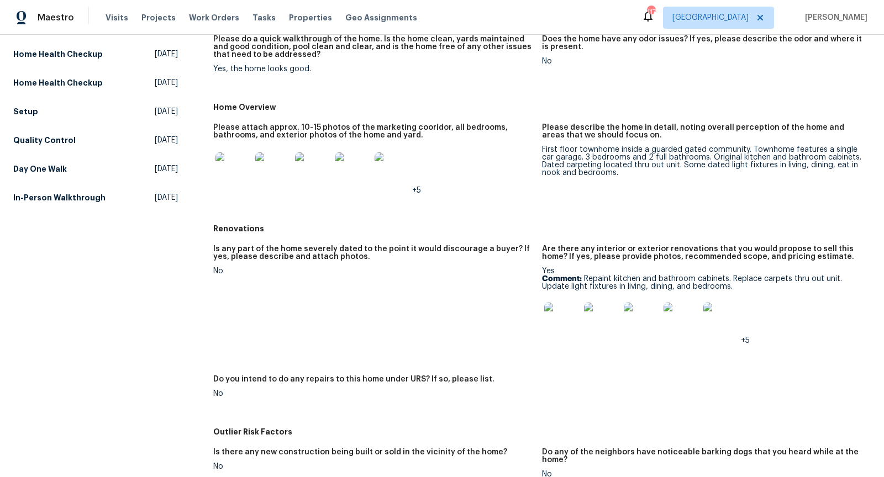
scroll to position [0, 0]
